Goal: Information Seeking & Learning: Learn about a topic

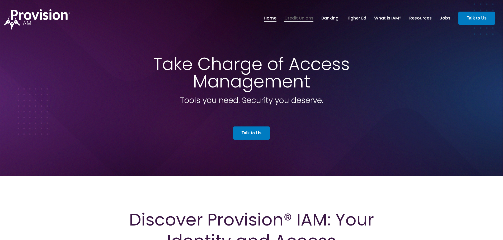
click at [297, 22] on link "Credit Unions" at bounding box center [298, 18] width 29 height 9
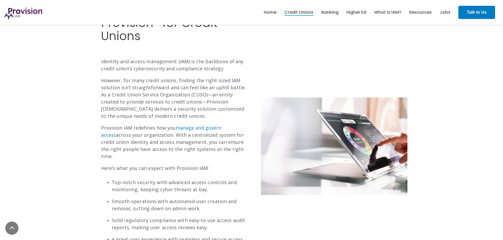
scroll to position [185, 0]
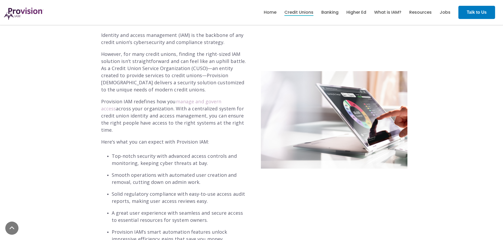
click at [219, 100] on link "manage and govern access" at bounding box center [161, 104] width 120 height 13
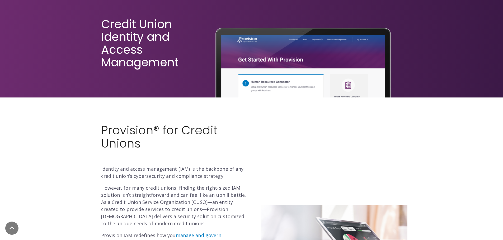
scroll to position [0, 0]
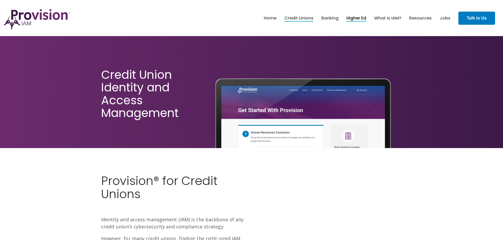
click at [362, 20] on link "Higher Ed" at bounding box center [356, 18] width 20 height 9
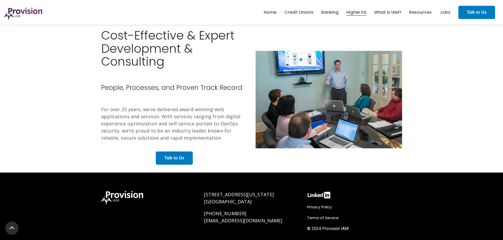
scroll to position [984, 0]
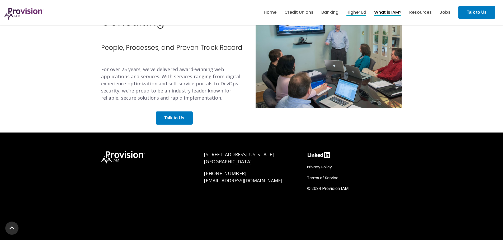
click at [382, 11] on link "What is IAM?" at bounding box center [387, 12] width 27 height 9
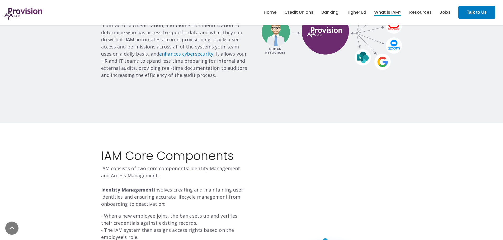
scroll to position [343, 0]
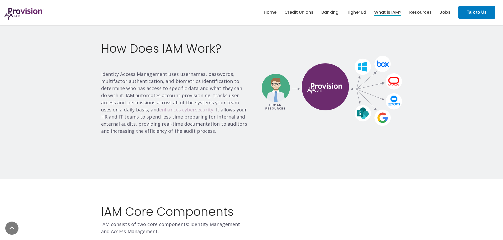
drag, startPoint x: 181, startPoint y: 115, endPoint x: 180, endPoint y: 111, distance: 4.6
click at [181, 114] on p "Identity Access Management uses usernames, passwords, multifactor authenticatio…" at bounding box center [174, 103] width 147 height 64
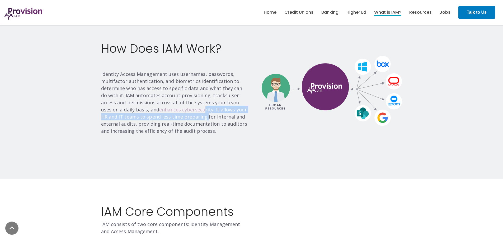
click at [180, 111] on link "enhances cybersecurity" at bounding box center [186, 110] width 54 height 6
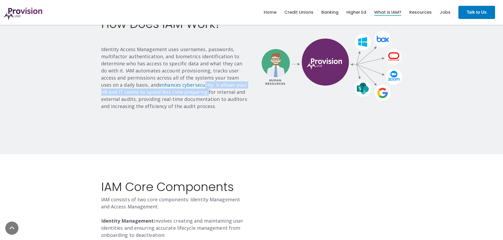
scroll to position [211, 0]
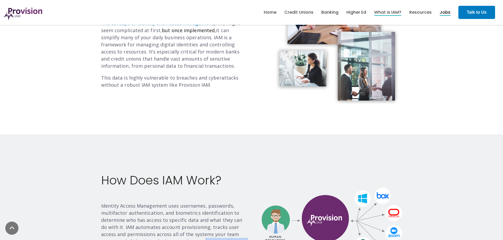
click at [443, 13] on link "Jobs" at bounding box center [445, 12] width 11 height 9
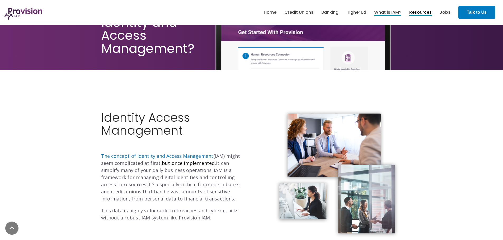
scroll to position [0, 0]
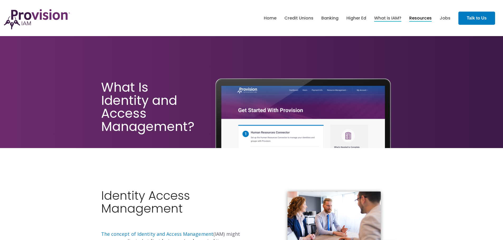
click at [419, 13] on ul "Home Credit Unions Banking Higher Ed" at bounding box center [357, 18] width 195 height 17
click at [420, 16] on link "Resources" at bounding box center [420, 18] width 22 height 9
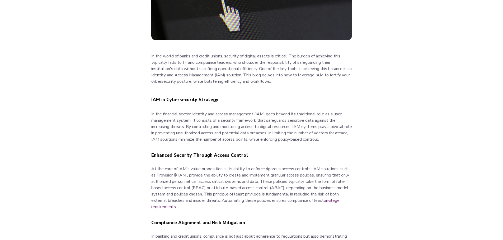
scroll to position [264, 0]
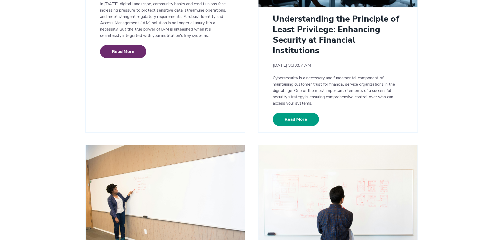
scroll to position [185, 0]
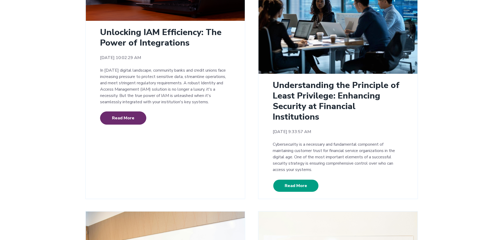
click at [289, 180] on link "Read More" at bounding box center [296, 186] width 46 height 13
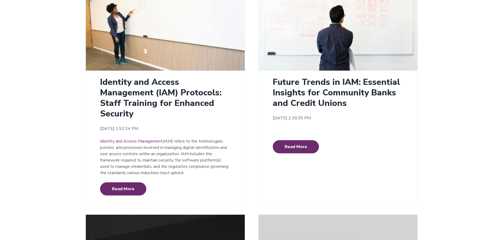
scroll to position [422, 0]
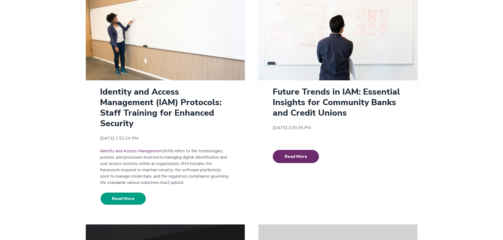
click at [138, 192] on link "Read More" at bounding box center [123, 198] width 46 height 13
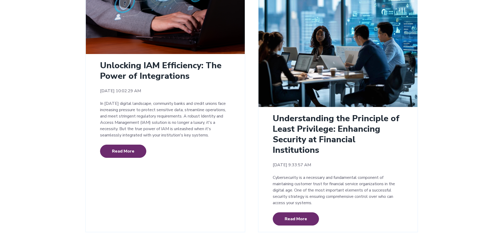
scroll to position [106, 0]
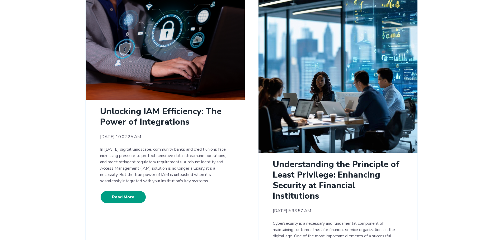
click at [131, 197] on link "Read More" at bounding box center [123, 197] width 46 height 13
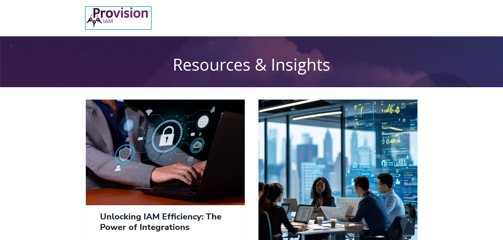
click at [126, 19] on img at bounding box center [118, 17] width 66 height 21
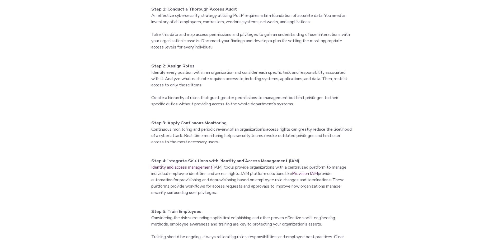
scroll to position [1320, 0]
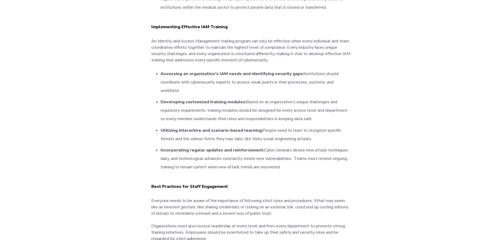
scroll to position [1214, 0]
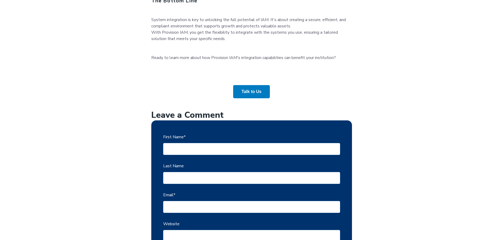
scroll to position [845, 0]
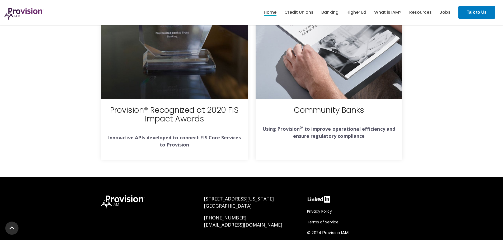
scroll to position [1951, 0]
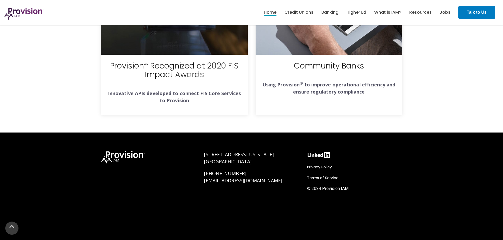
drag, startPoint x: 8, startPoint y: 229, endPoint x: 79, endPoint y: 202, distance: 76.1
click at [8, 230] on link "Return to top" at bounding box center [11, 228] width 13 height 13
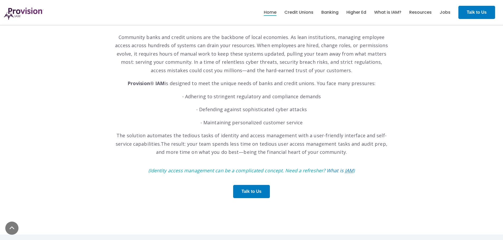
scroll to position [0, 0]
